Goal: Transaction & Acquisition: Obtain resource

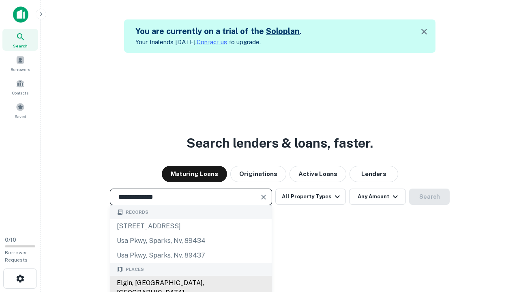
click at [191, 283] on div "Elgin, [GEOGRAPHIC_DATA], [GEOGRAPHIC_DATA]" at bounding box center [190, 288] width 161 height 24
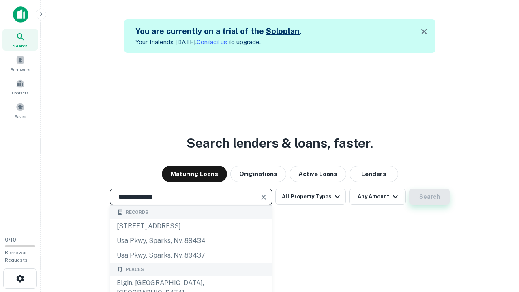
type input "**********"
click at [409, 189] on button "Search" at bounding box center [429, 197] width 41 height 16
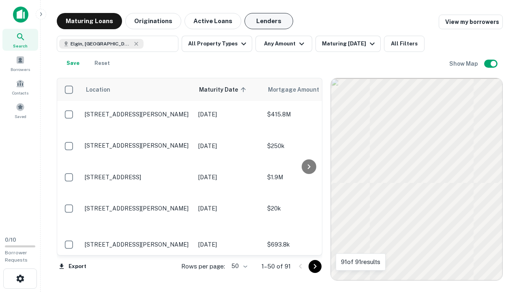
click at [269, 21] on button "Lenders" at bounding box center [269, 21] width 49 height 16
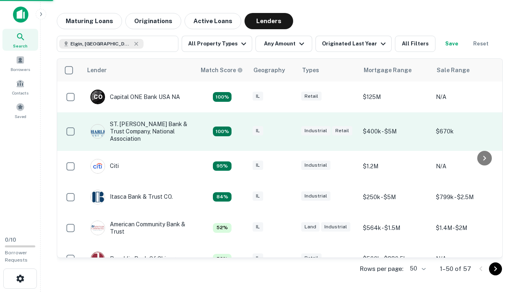
click at [288, 131] on div "IL" at bounding box center [273, 131] width 41 height 11
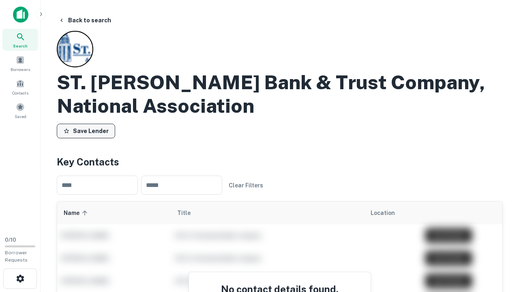
click at [86, 131] on button "Save Lender" at bounding box center [86, 131] width 58 height 15
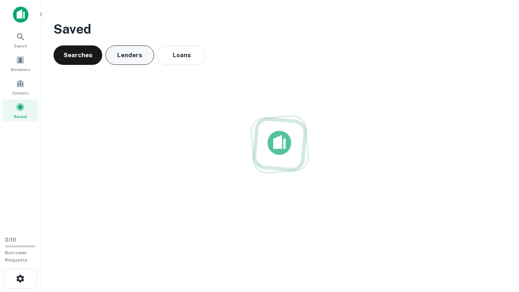
click at [130, 55] on button "Lenders" at bounding box center [129, 54] width 49 height 19
